Goal: Contribute content

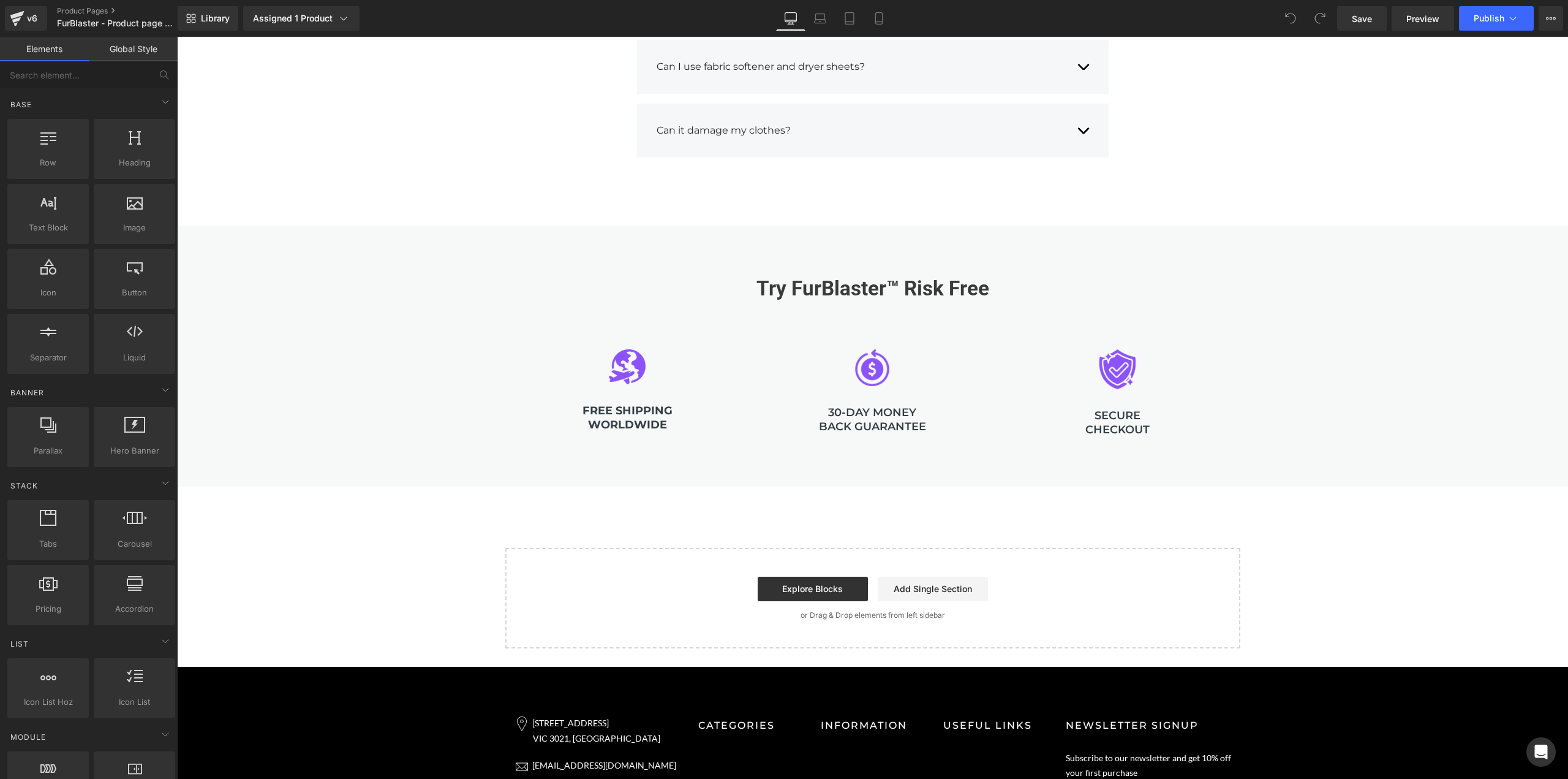
scroll to position [2430, 0]
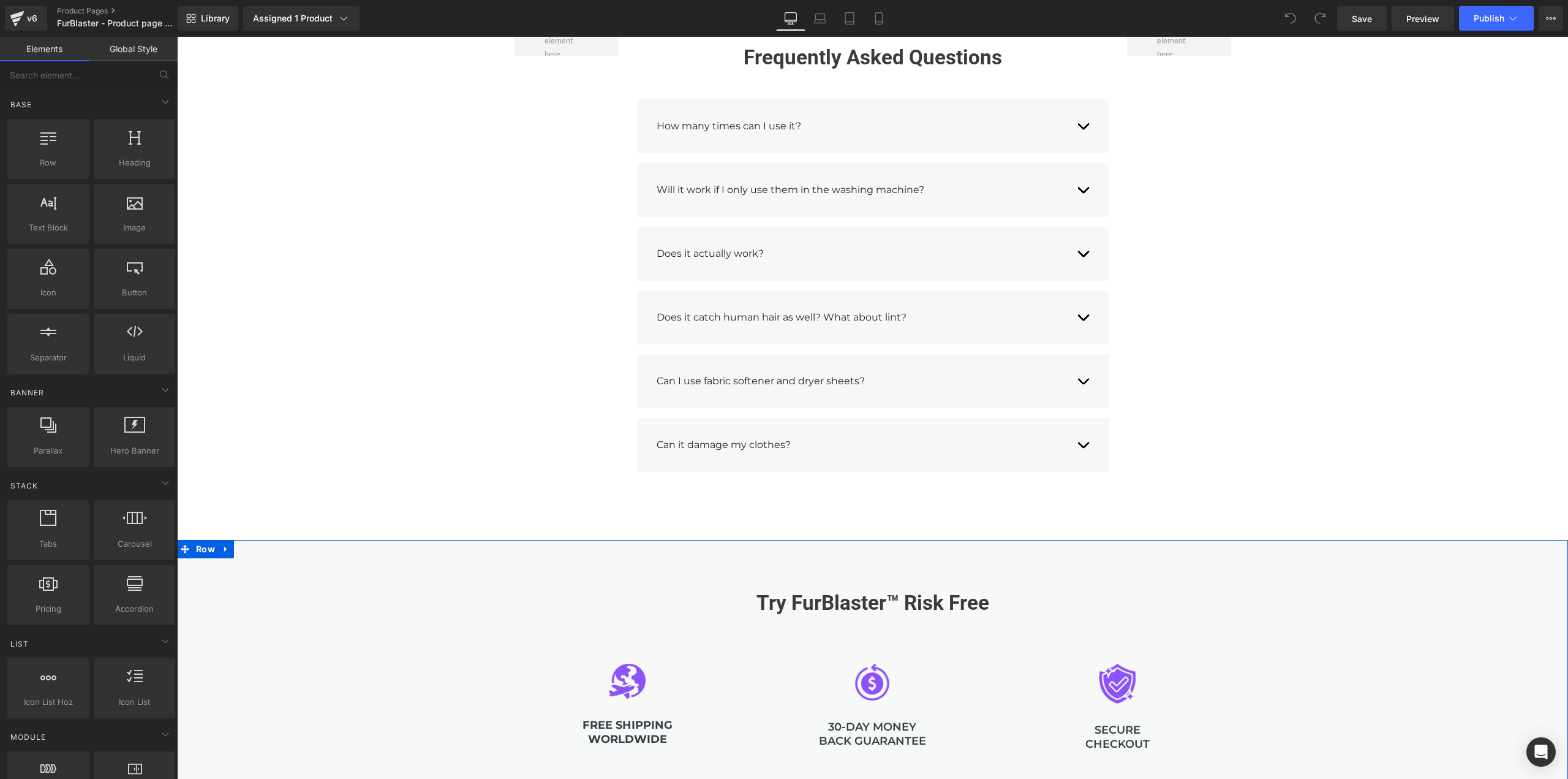
click at [1317, 554] on div "Try FurBlaster™ Risk Free Heading Image FREE SHIPPING WORLDWIDE Heading Image 3…" at bounding box center [872, 670] width 1391 height 261
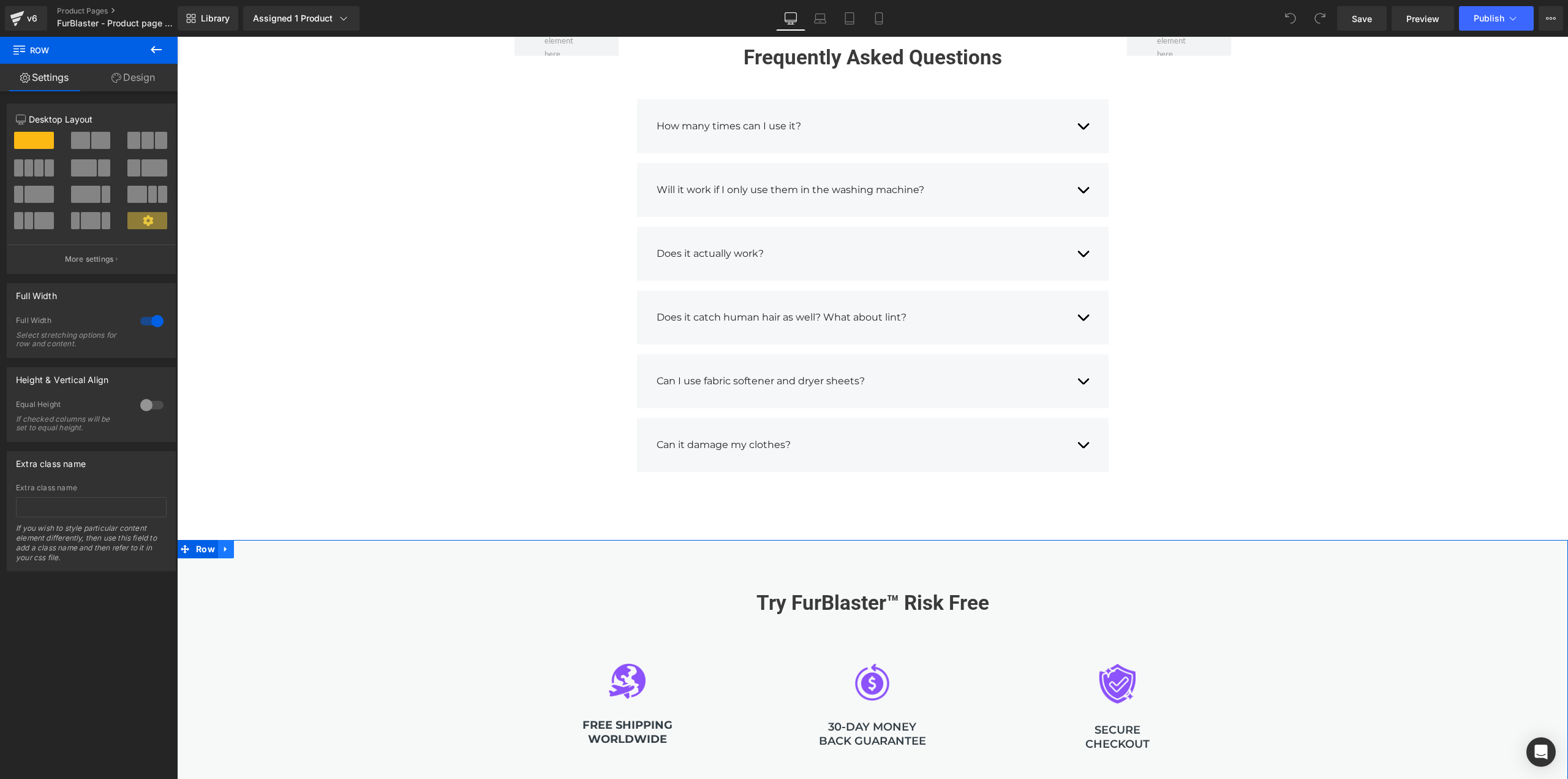
click at [226, 550] on link at bounding box center [226, 548] width 16 height 18
click at [221, 546] on icon at bounding box center [226, 549] width 9 height 9
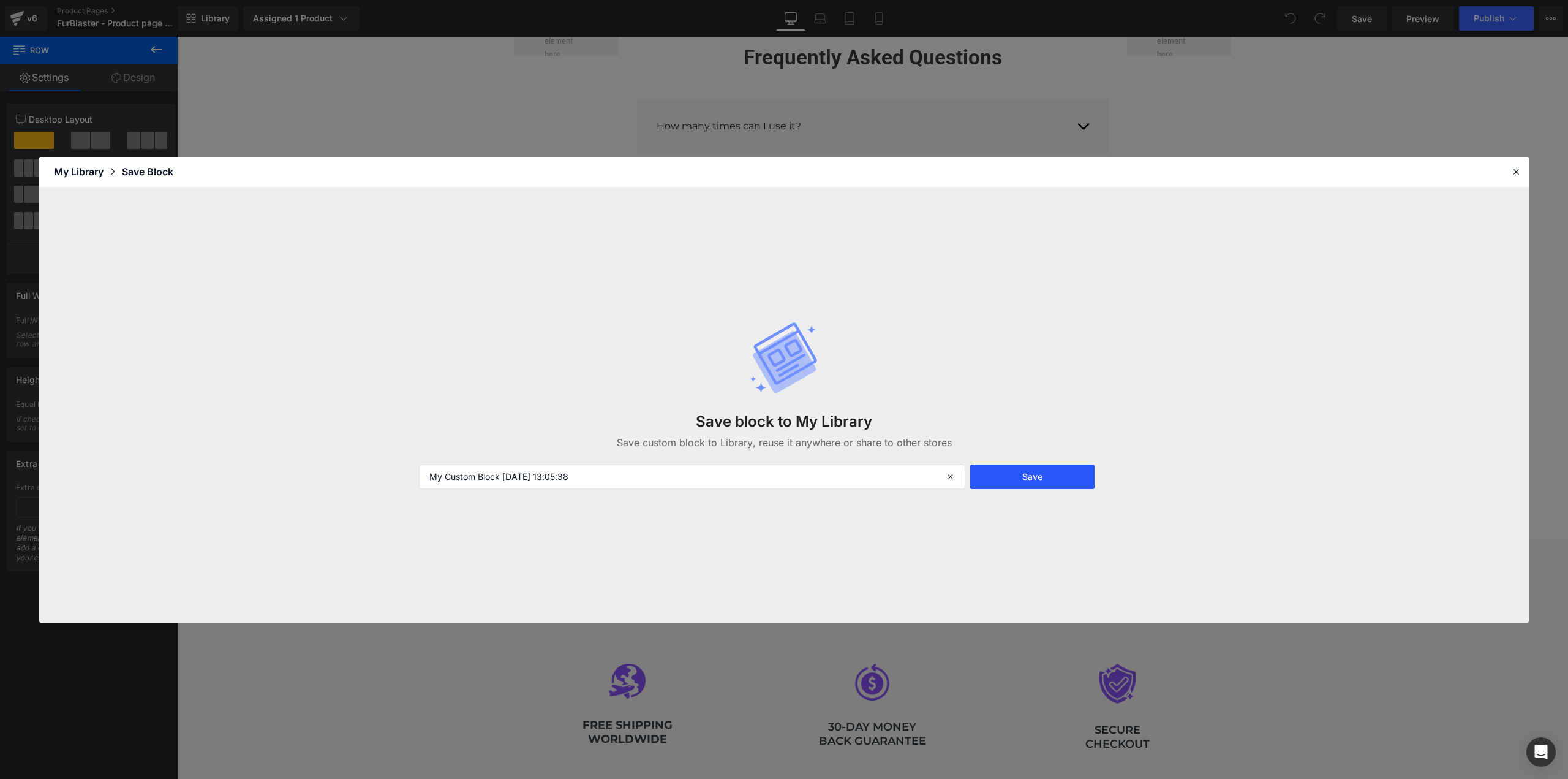
click at [1018, 472] on button "Save" at bounding box center [1032, 477] width 124 height 24
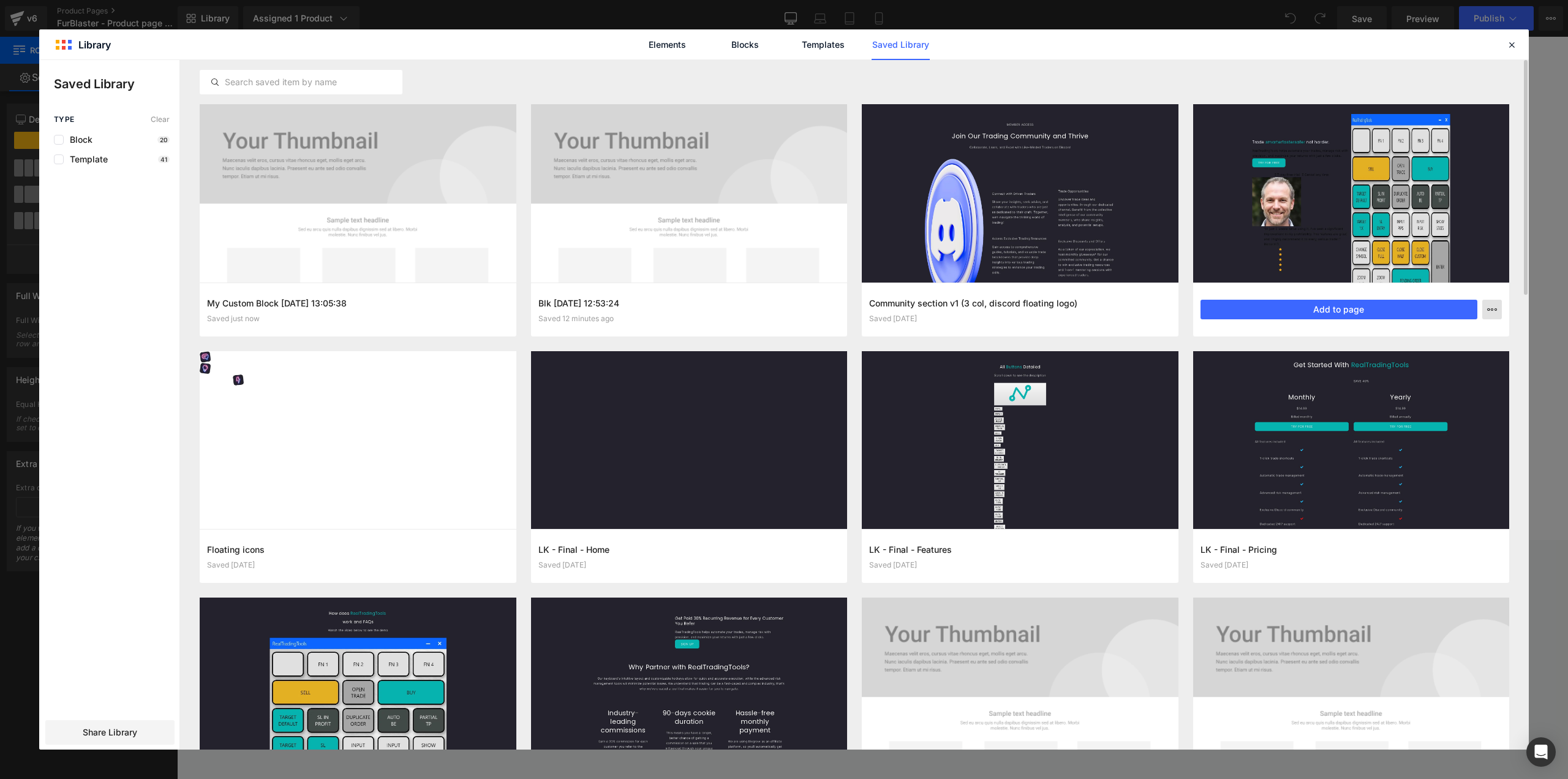
click at [0, 0] on icon "button" at bounding box center [0, 0] width 0 height 0
drag, startPoint x: 1493, startPoint y: 311, endPoint x: 1495, endPoint y: 302, distance: 9.2
click at [1495, 302] on div at bounding box center [784, 405] width 1490 height 689
click at [0, 0] on icon "button" at bounding box center [0, 0] width 0 height 0
click at [1495, 306] on div at bounding box center [784, 405] width 1490 height 689
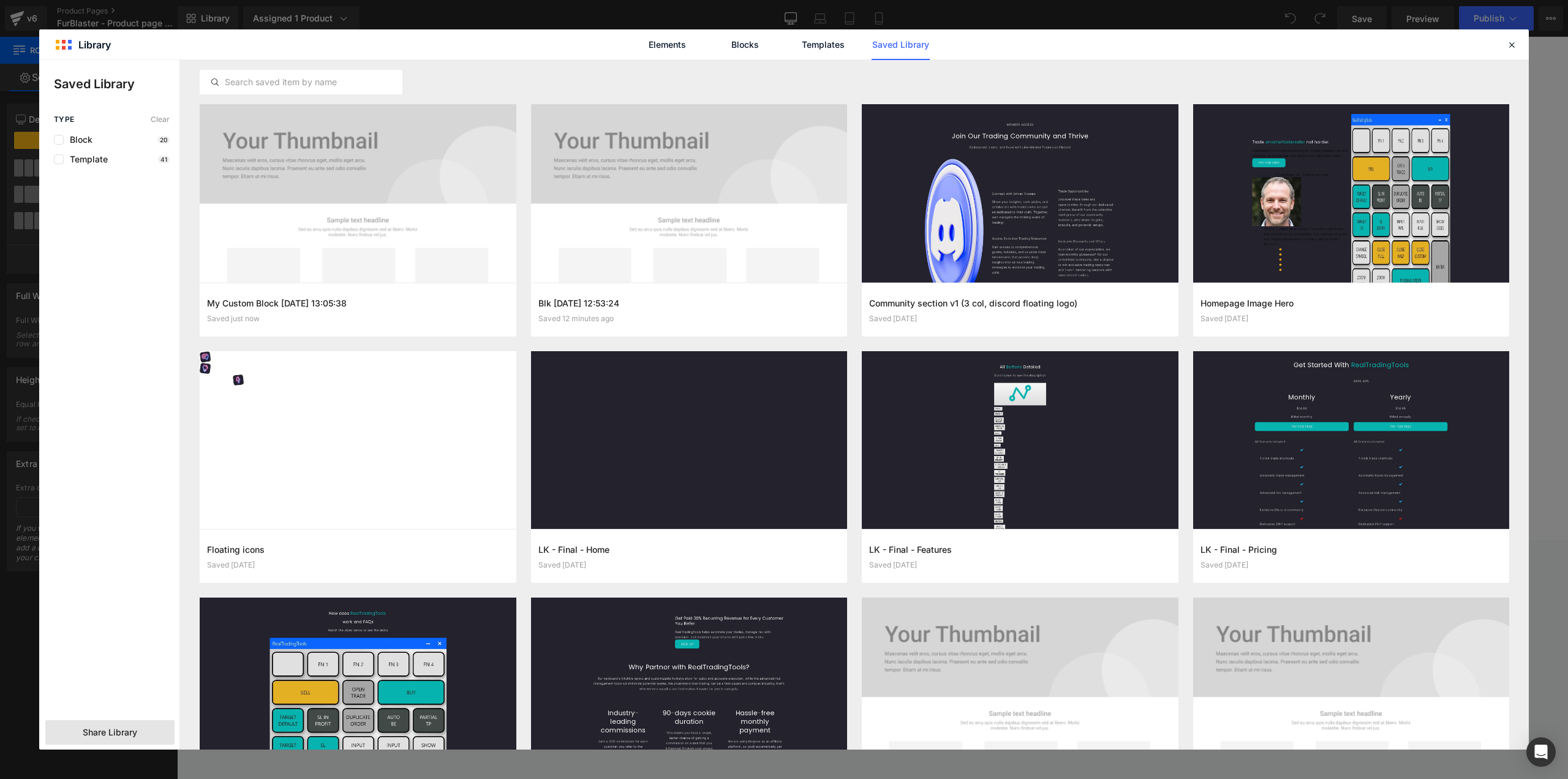
click at [111, 731] on span "Share Library" at bounding box center [109, 732] width 54 height 12
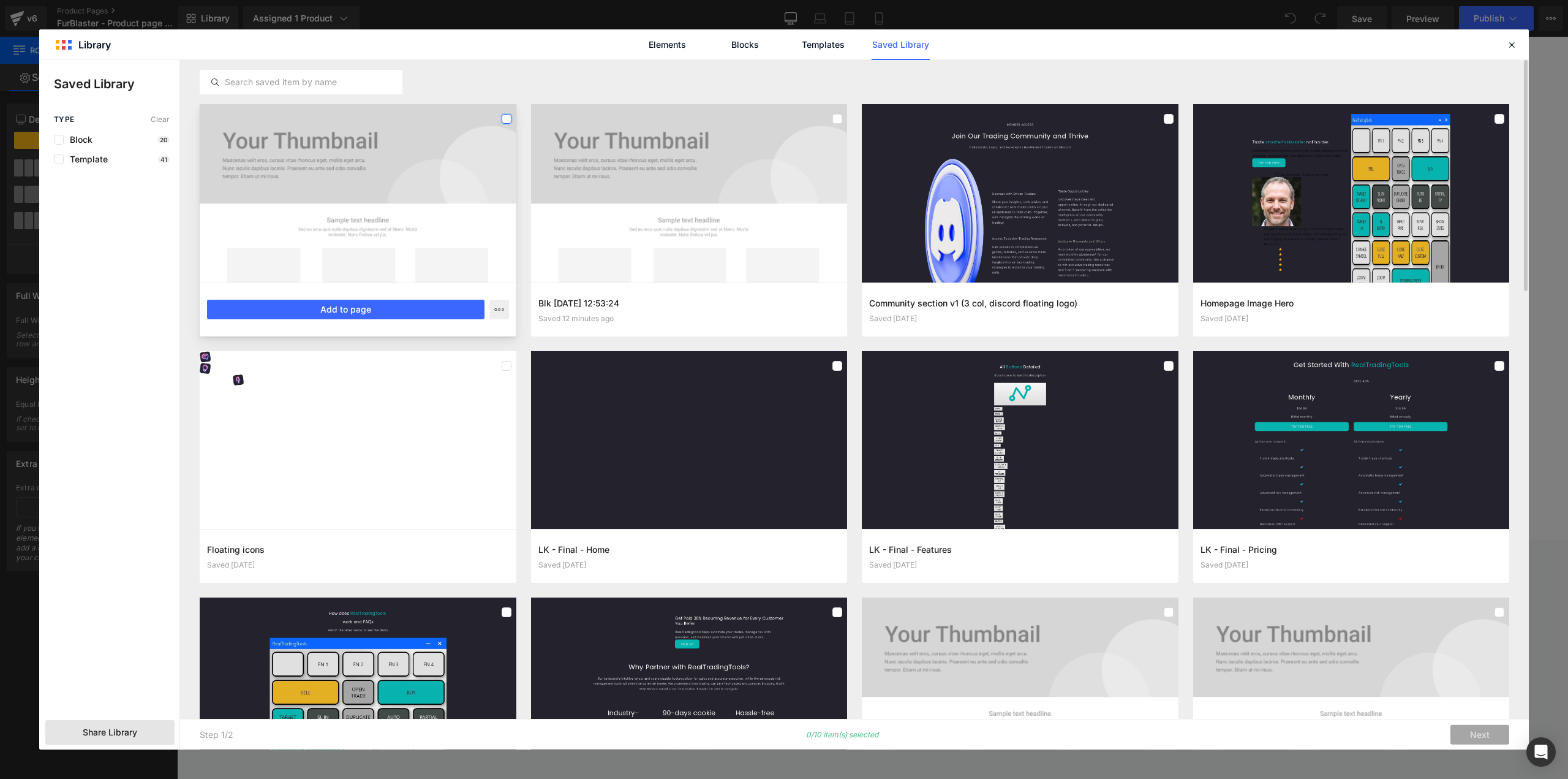
click at [507, 118] on label at bounding box center [506, 118] width 9 height 9
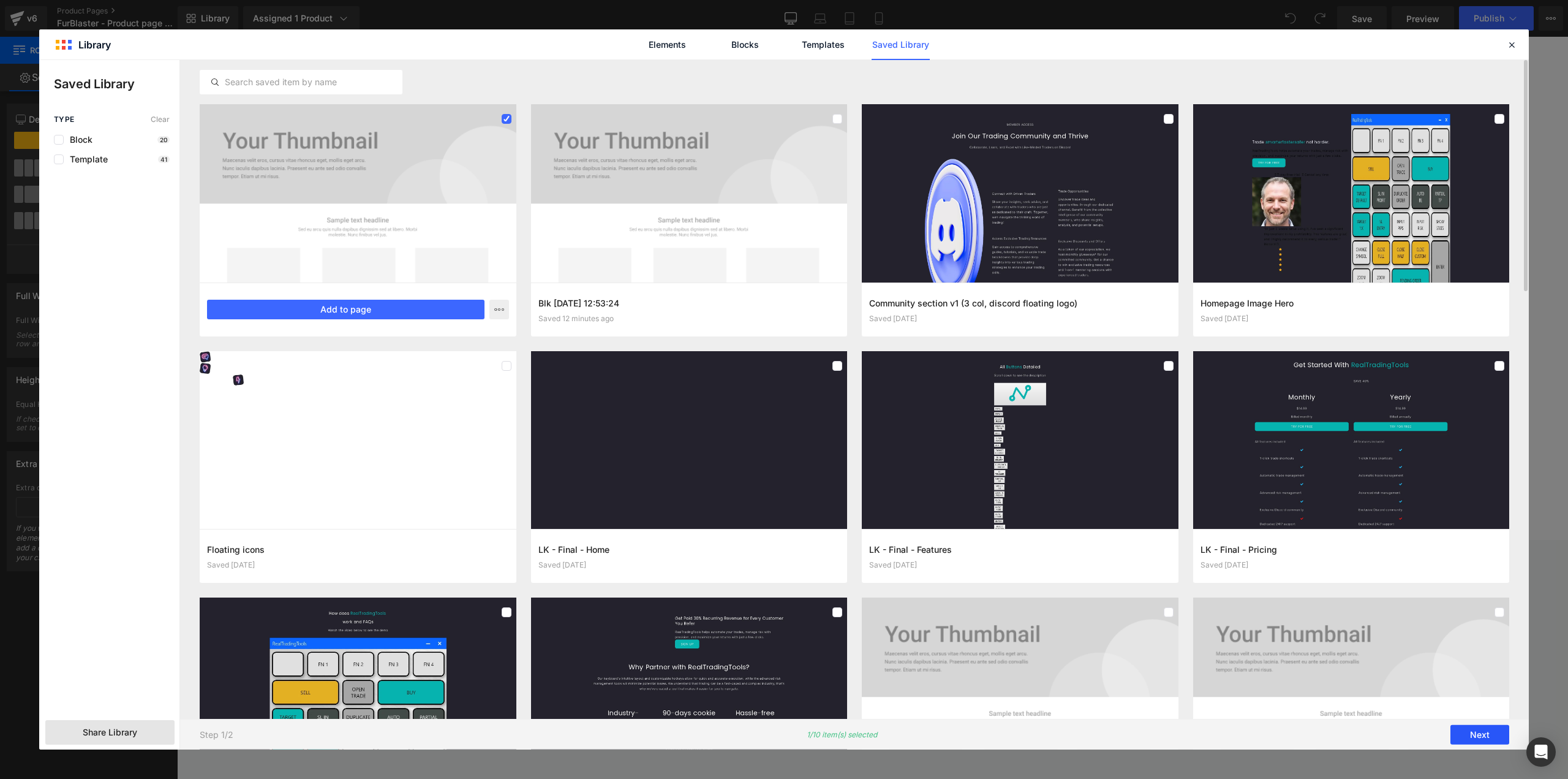
click at [1465, 728] on button "Next" at bounding box center [1480, 734] width 59 height 20
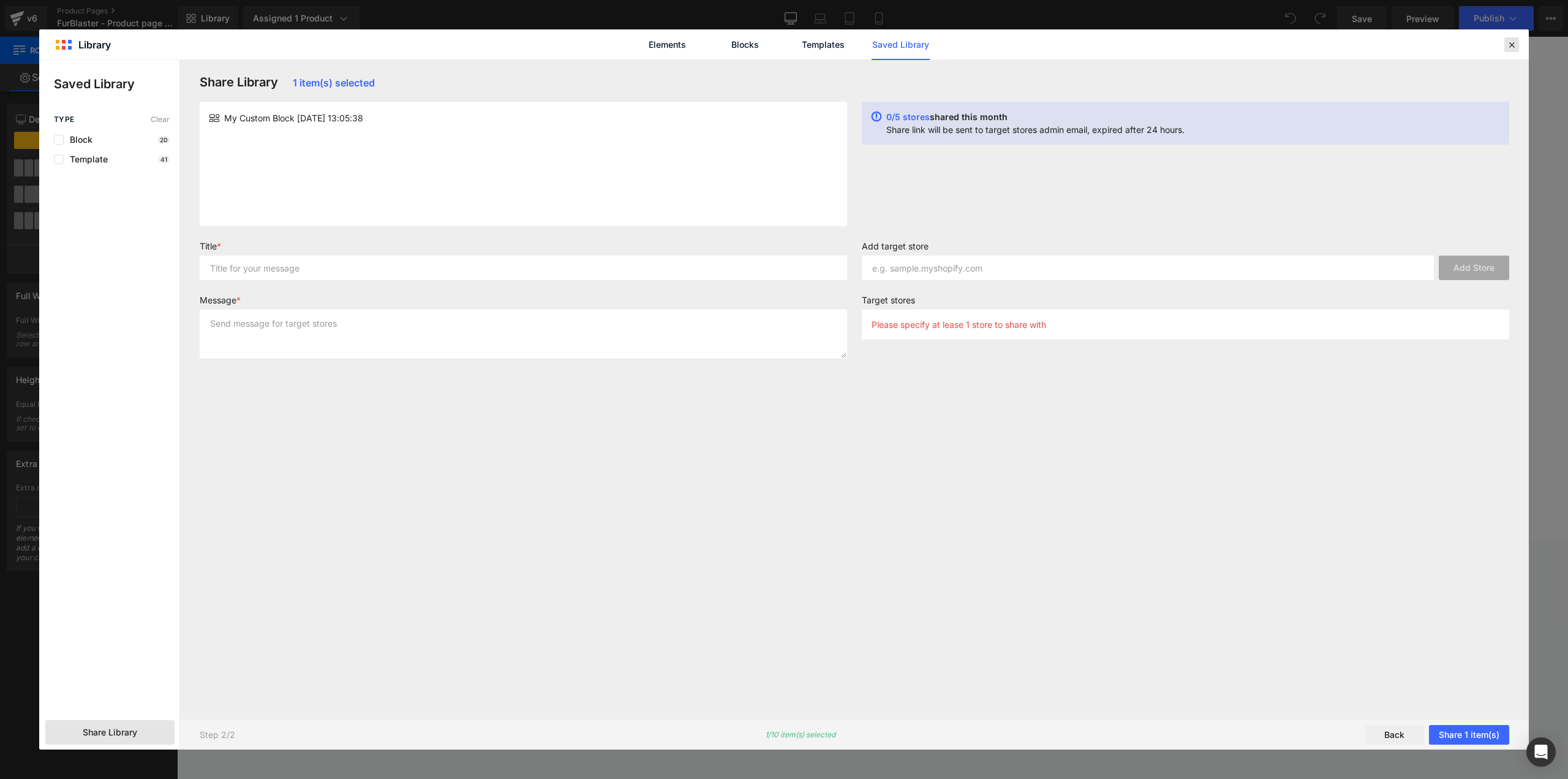
click at [1509, 47] on icon at bounding box center [1511, 45] width 11 height 11
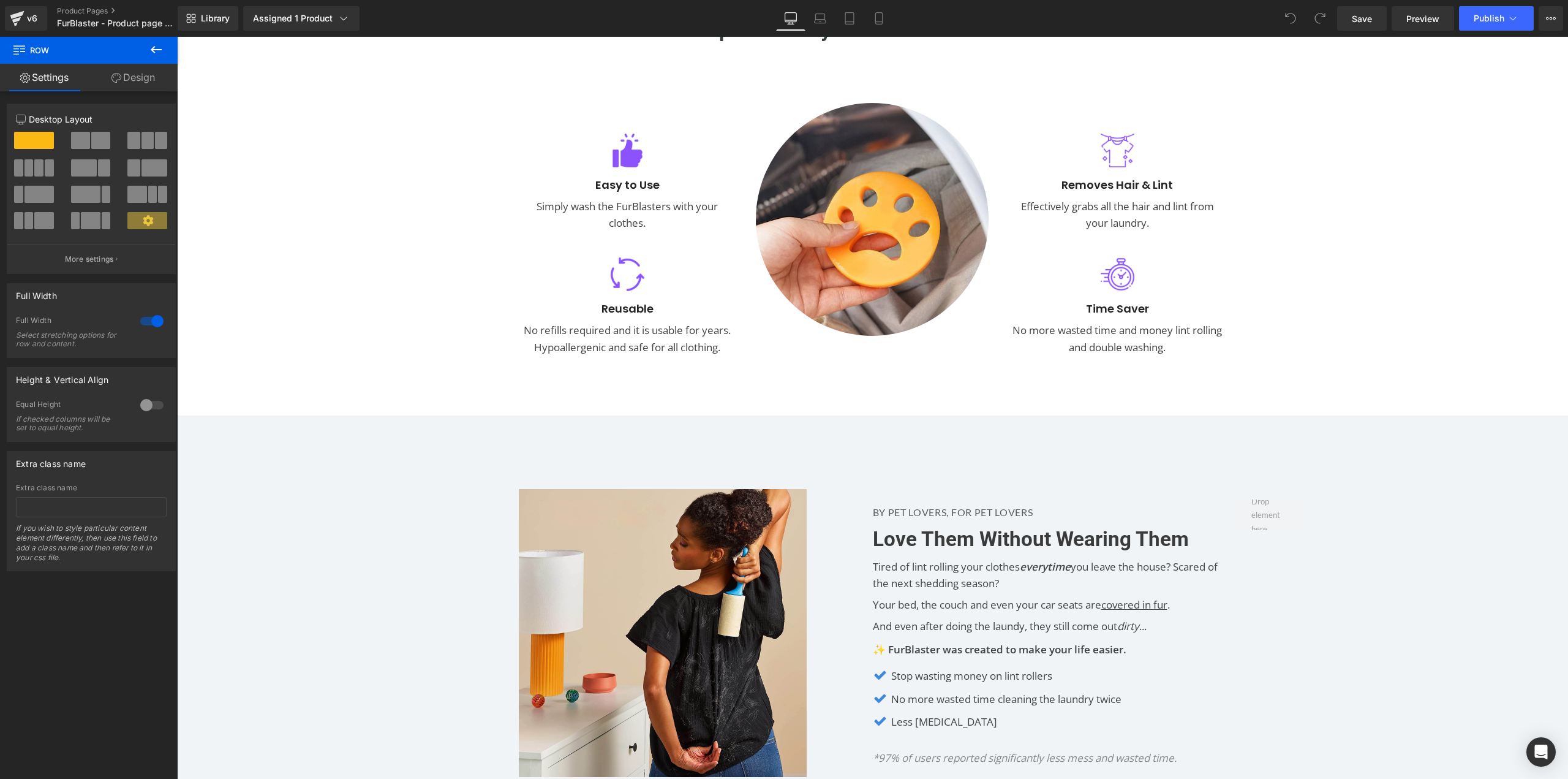
scroll to position [715, 0]
